Goal: Information Seeking & Learning: Learn about a topic

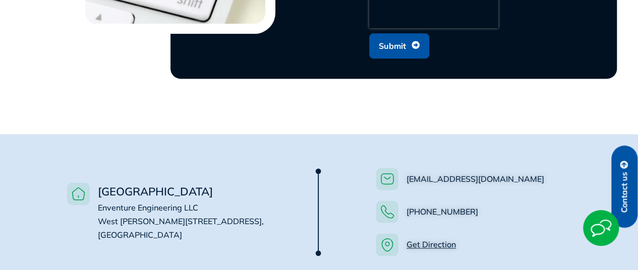
scroll to position [808, 0]
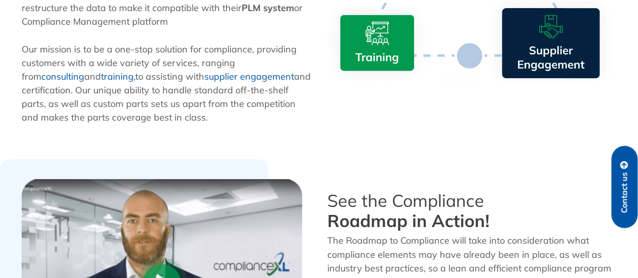
click at [209, 79] on link "supplier engagement" at bounding box center [249, 77] width 90 height 12
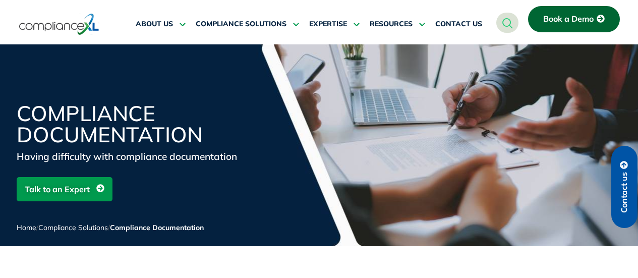
scroll to position [305, 0]
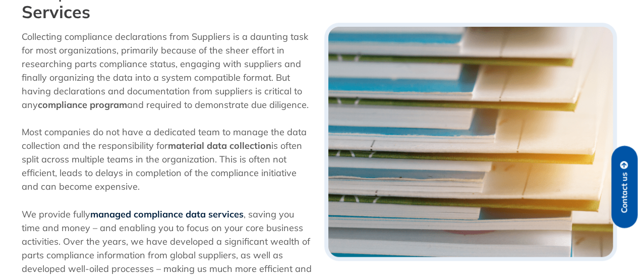
drag, startPoint x: 0, startPoint y: 0, endPoint x: 198, endPoint y: 212, distance: 290.6
click at [198, 212] on b "managed compliance data services" at bounding box center [166, 214] width 153 height 12
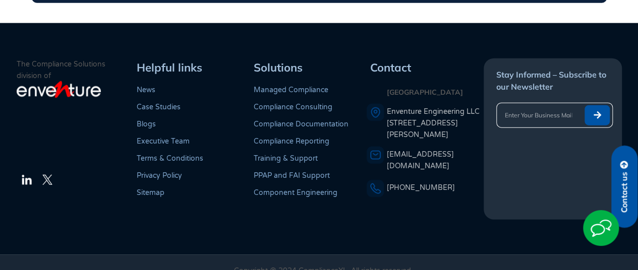
scroll to position [1240, 0]
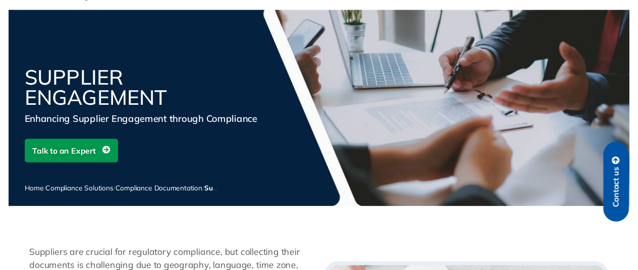
scroll to position [101, 0]
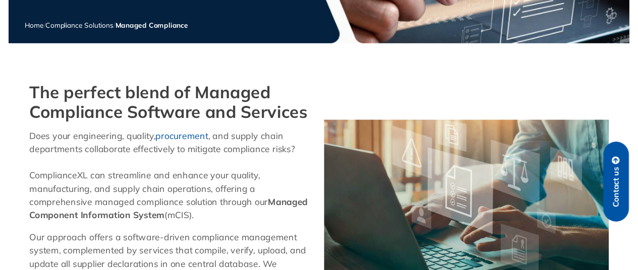
scroll to position [252, 0]
